Goal: Transaction & Acquisition: Purchase product/service

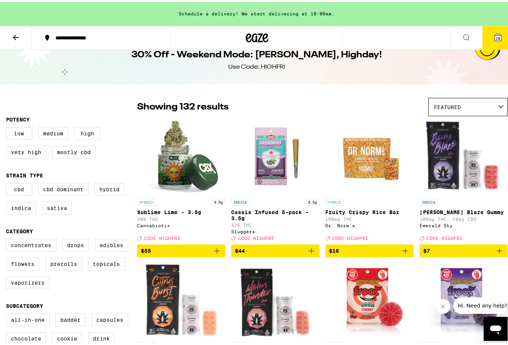
scroll to position [19, 0]
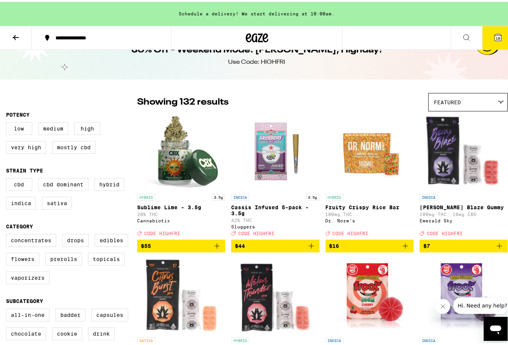
click at [174, 169] on img "Open page for Sublime Lime - 3.5g from Cannabiotix" at bounding box center [181, 150] width 75 height 75
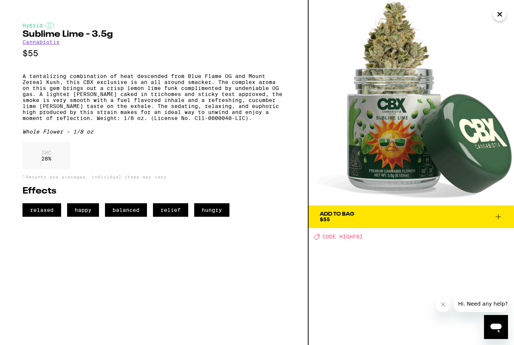
click at [501, 13] on icon "Close" at bounding box center [499, 14] width 9 height 11
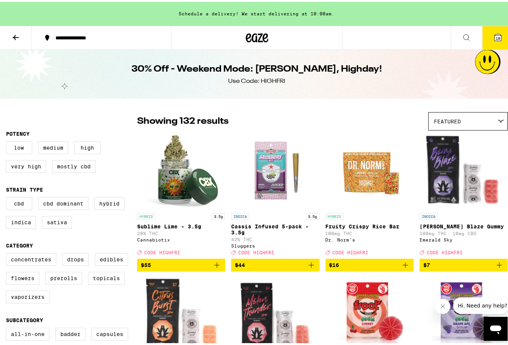
click at [167, 167] on img "Open page for Sublime Lime - 3.5g from Cannabiotix" at bounding box center [181, 169] width 75 height 75
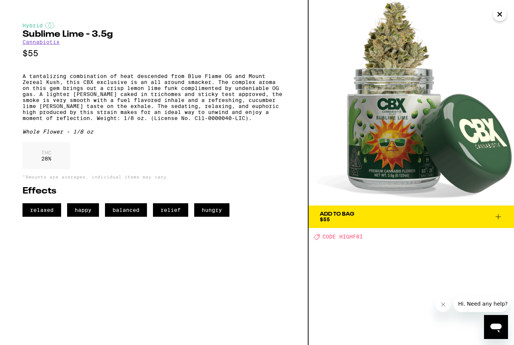
click at [352, 219] on div "Add To Bag $55" at bounding box center [337, 216] width 34 height 10
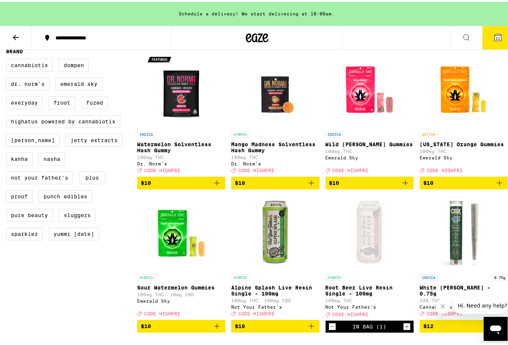
scroll to position [549, 0]
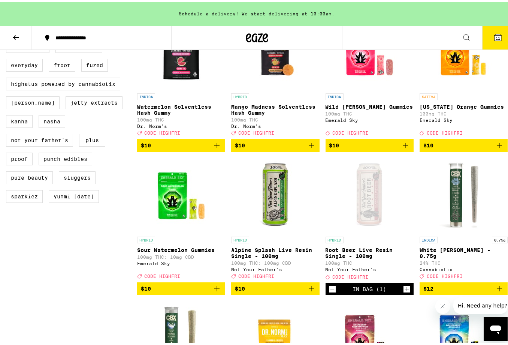
click at [53, 163] on label "Punch Edibles" at bounding box center [66, 157] width 54 height 13
click at [8, 21] on input "Punch Edibles" at bounding box center [7, 21] width 0 height 0
checkbox input "true"
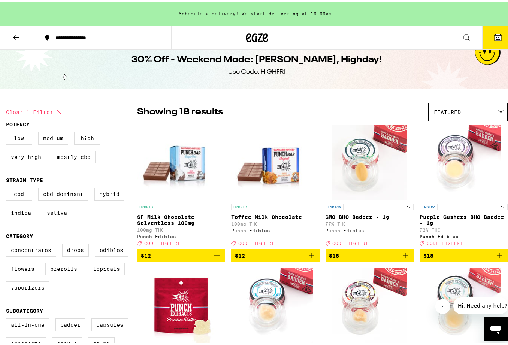
scroll to position [19, 0]
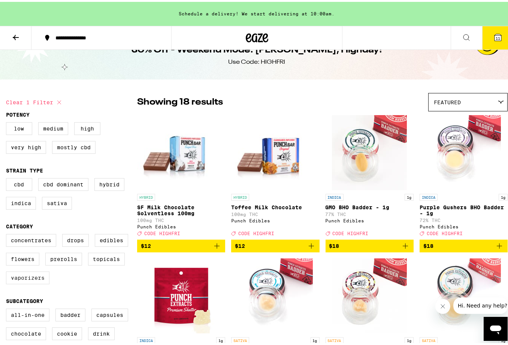
click at [33, 282] on label "Vaporizers" at bounding box center [27, 275] width 43 height 13
click at [8, 234] on input "Vaporizers" at bounding box center [7, 233] width 0 height 0
checkbox input "true"
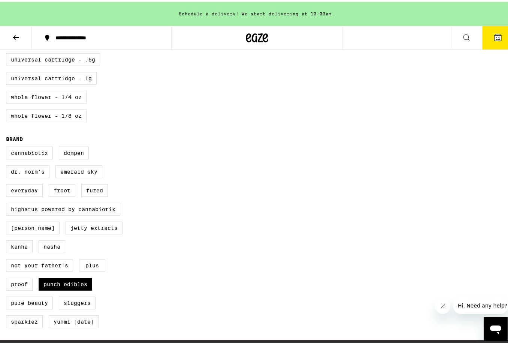
scroll to position [439, 0]
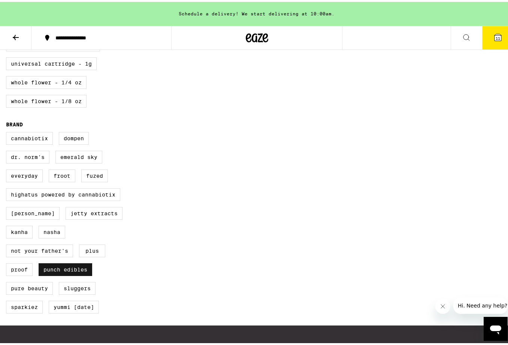
click at [76, 274] on label "Punch Edibles" at bounding box center [66, 267] width 54 height 13
click at [8, 132] on input "Punch Edibles" at bounding box center [7, 131] width 0 height 0
checkbox input "false"
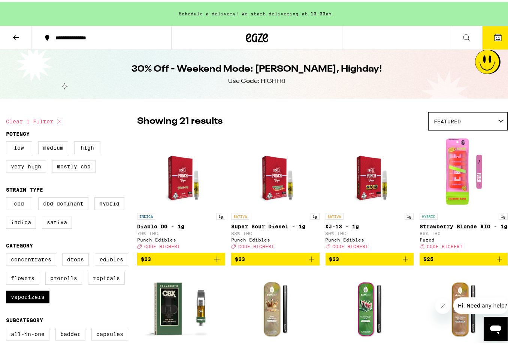
click at [493, 28] on button "11" at bounding box center [497, 35] width 31 height 23
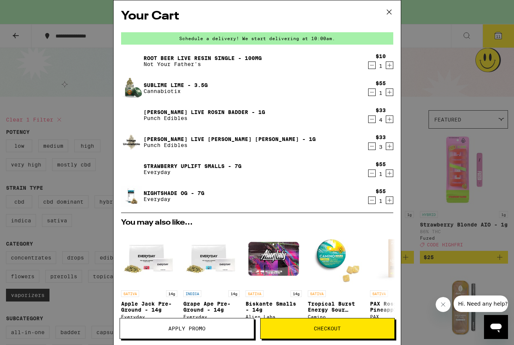
click at [460, 76] on div "Your Cart Schedule a delivery! We start delivering at 10:00am. Root Beer Live R…" at bounding box center [257, 172] width 514 height 345
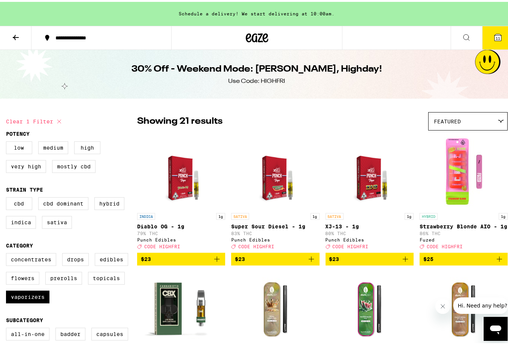
click at [455, 120] on span "Featured" at bounding box center [447, 120] width 27 height 6
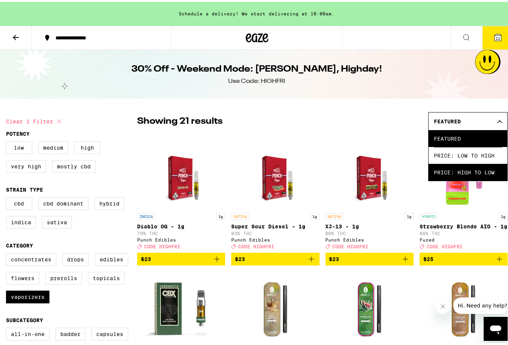
click at [454, 165] on span "Price: High to Low" at bounding box center [468, 170] width 68 height 17
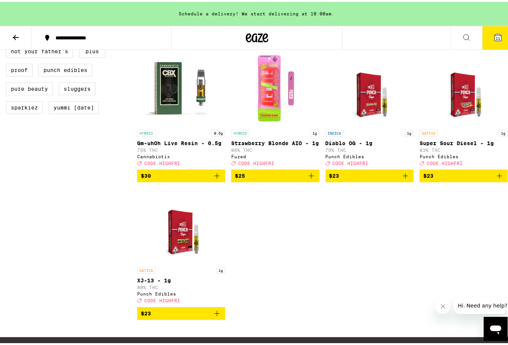
scroll to position [633, 0]
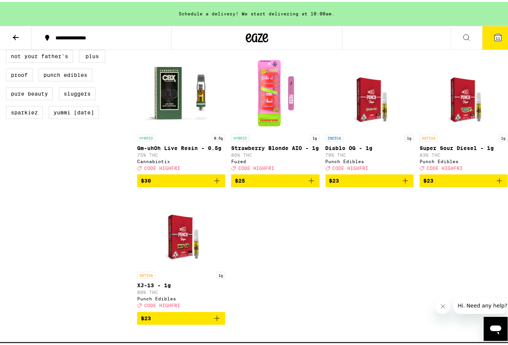
click at [214, 183] on icon "Add to bag" at bounding box center [217, 178] width 9 height 9
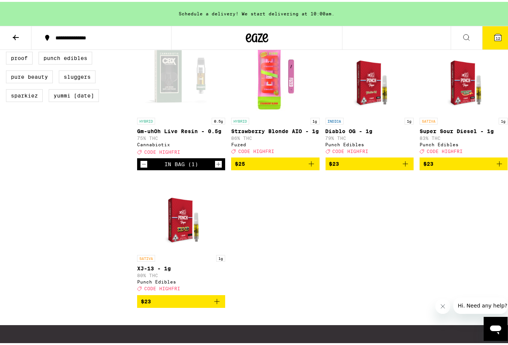
scroll to position [670, 0]
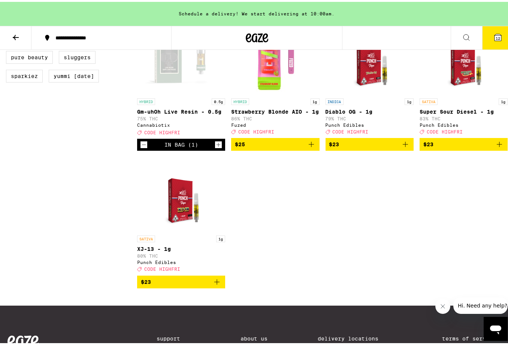
click at [468, 88] on img "Open page for Super Sour Diesel - 1g from Punch Edibles" at bounding box center [464, 55] width 58 height 75
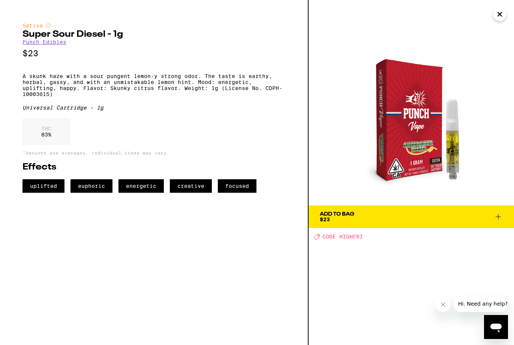
click at [500, 12] on icon "Close" at bounding box center [499, 14] width 9 height 11
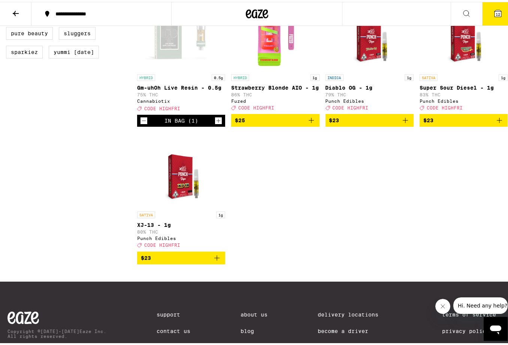
scroll to position [558, 0]
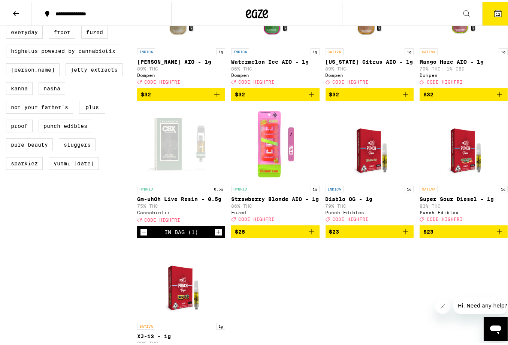
click at [207, 151] on div "Open page for Gm-uhOh Live Resin - 0.5g from Cannabiotix" at bounding box center [181, 142] width 75 height 75
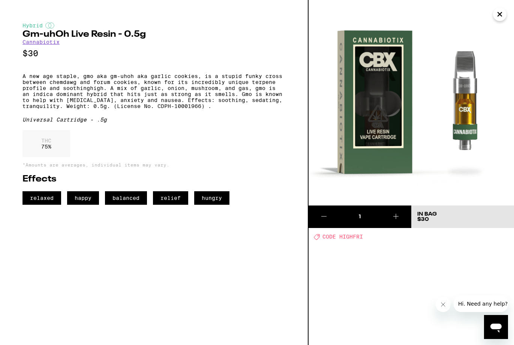
click at [503, 18] on icon "Close" at bounding box center [499, 14] width 9 height 11
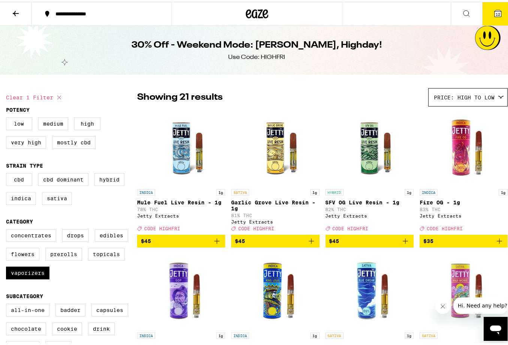
click at [497, 7] on button "12" at bounding box center [497, 11] width 31 height 23
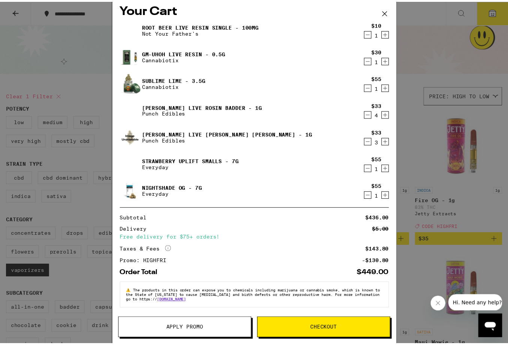
scroll to position [8, 0]
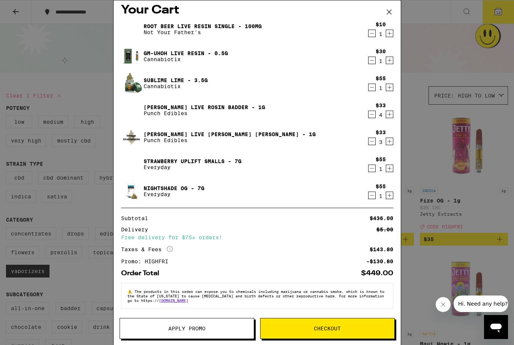
click at [310, 325] on button "Checkout" at bounding box center [327, 328] width 135 height 21
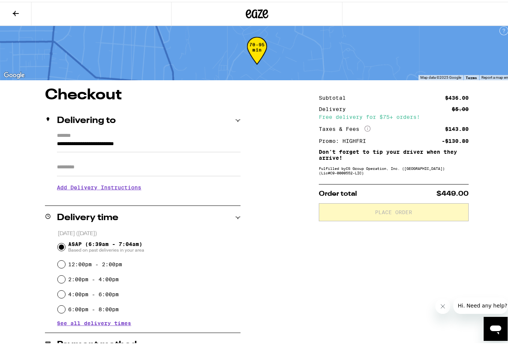
scroll to position [127, 0]
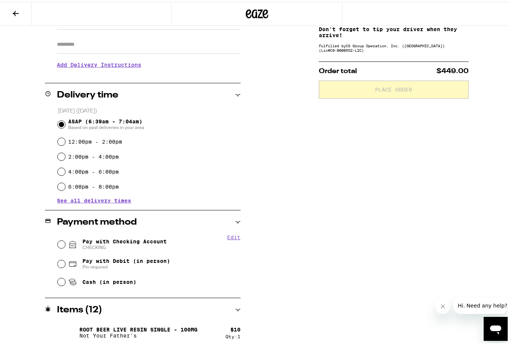
click at [148, 232] on div "Payment method" at bounding box center [143, 220] width 196 height 24
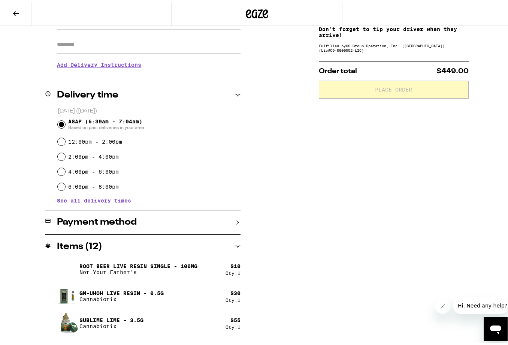
click at [147, 236] on div "Items ( 12 )" at bounding box center [143, 245] width 196 height 24
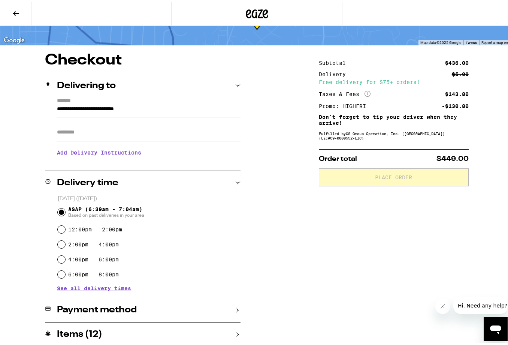
scroll to position [40, 0]
click at [208, 303] on div "Payment method" at bounding box center [143, 308] width 196 height 24
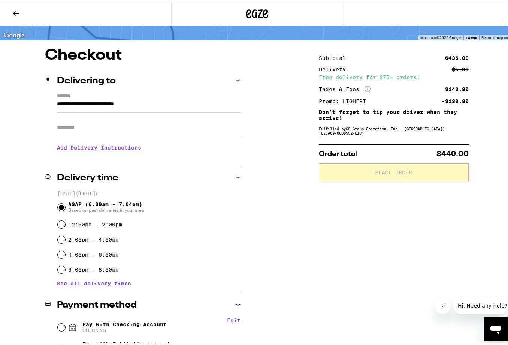
scroll to position [103, 0]
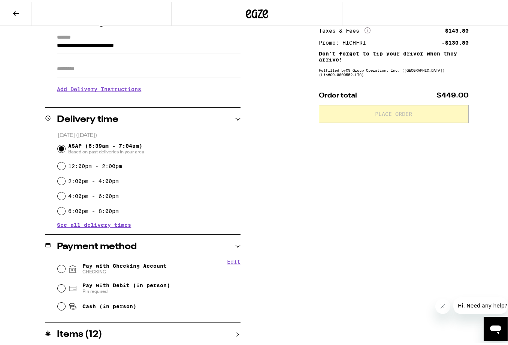
click at [128, 265] on span "Pay with Checking Account CHECKING" at bounding box center [124, 267] width 84 height 12
click at [65, 265] on input "Pay with Checking Account CHECKING" at bounding box center [61, 266] width 7 height 7
radio input "true"
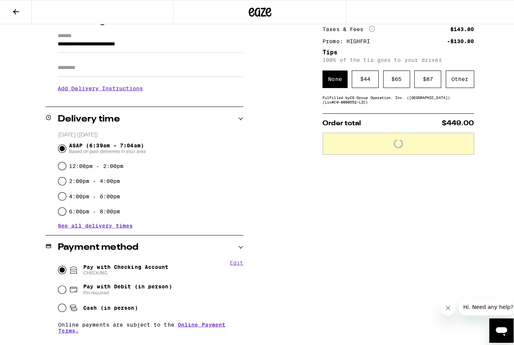
scroll to position [0, 0]
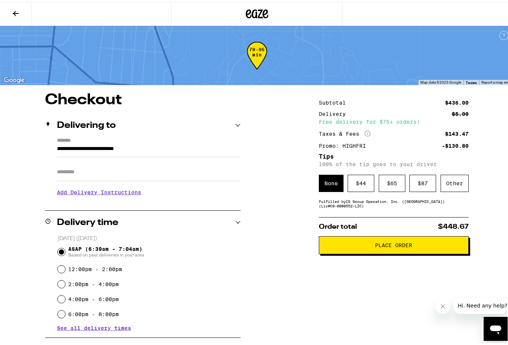
click at [251, 9] on icon at bounding box center [256, 11] width 11 height 9
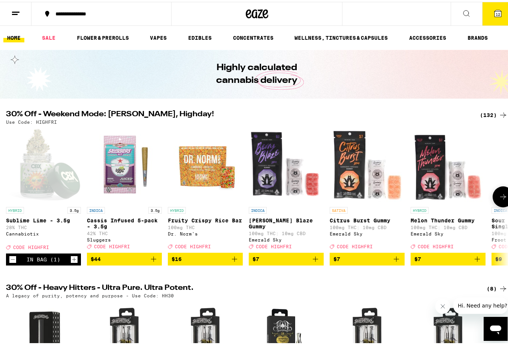
click at [12, 257] on icon "Decrement" at bounding box center [13, 257] width 4 height 0
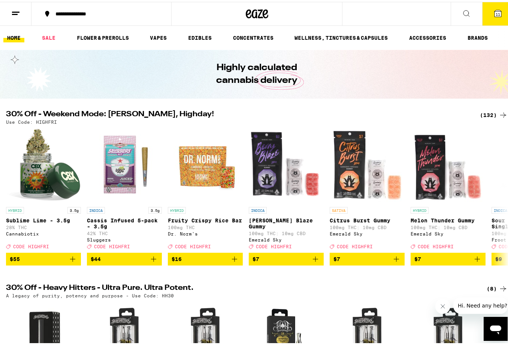
click at [496, 12] on span "11" at bounding box center [498, 12] width 4 height 4
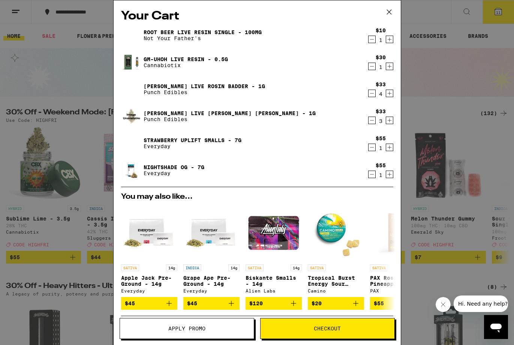
click at [320, 326] on span "Checkout" at bounding box center [327, 328] width 27 height 5
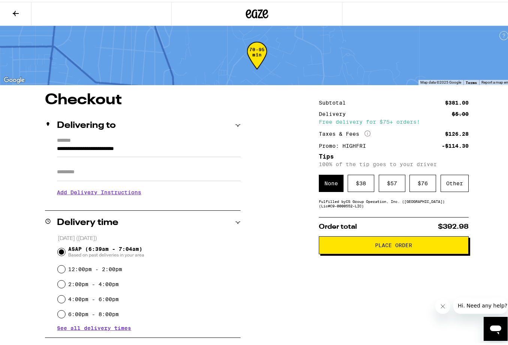
click at [368, 250] on button "Place Order" at bounding box center [394, 243] width 150 height 18
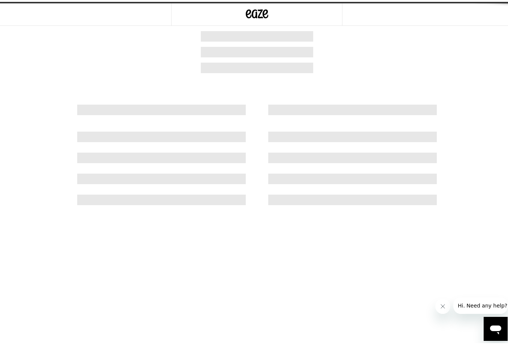
scroll to position [101, 0]
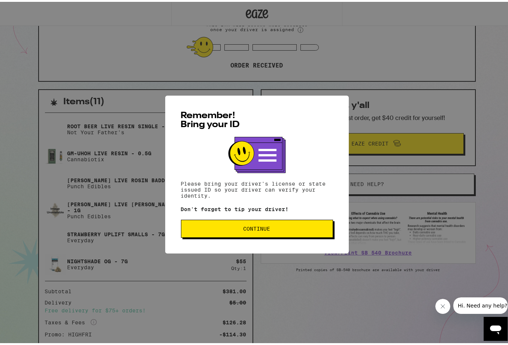
click at [231, 227] on span "Continue" at bounding box center [256, 226] width 139 height 5
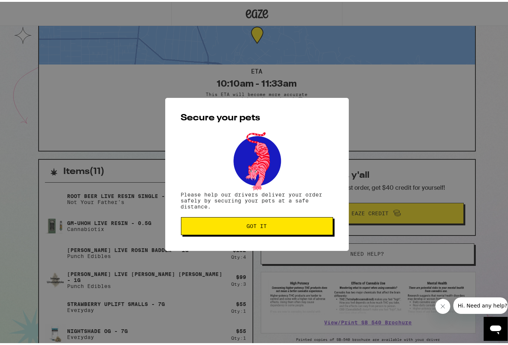
scroll to position [70, 0]
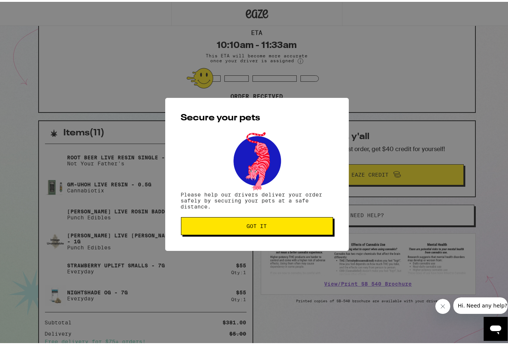
click at [277, 228] on button "Got it" at bounding box center [257, 224] width 152 height 18
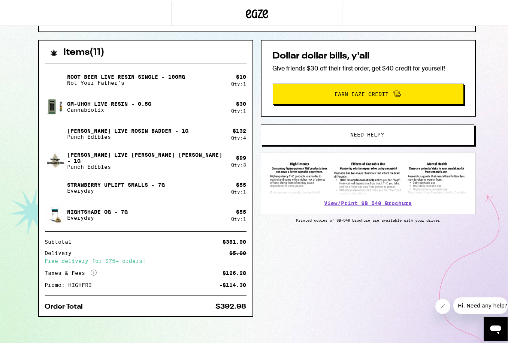
scroll to position [0, 0]
